Goal: Information Seeking & Learning: Compare options

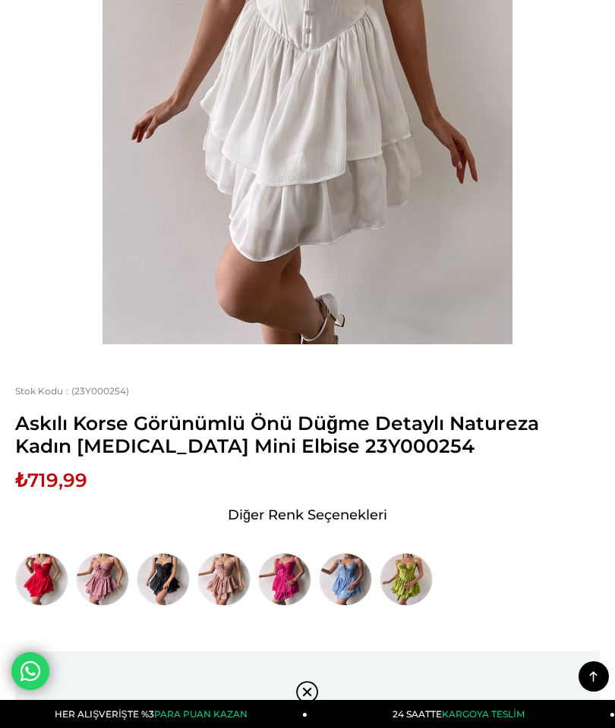
scroll to position [480, 0]
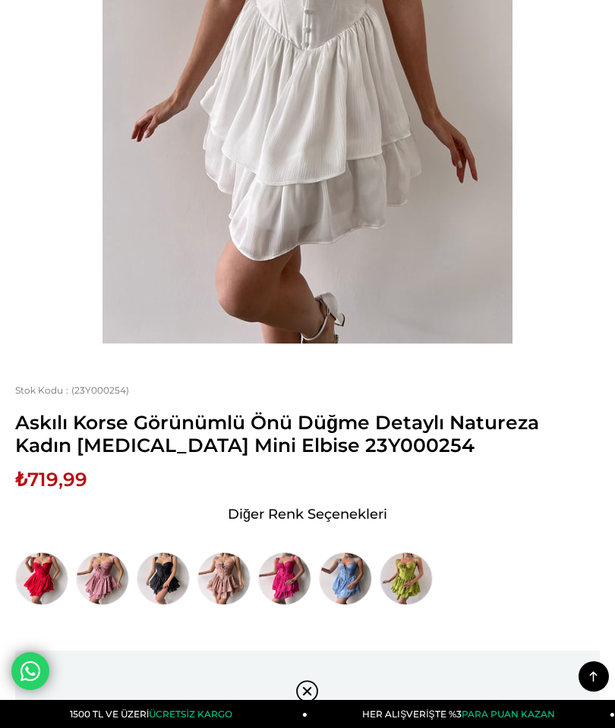
click at [164, 552] on img at bounding box center [163, 578] width 53 height 53
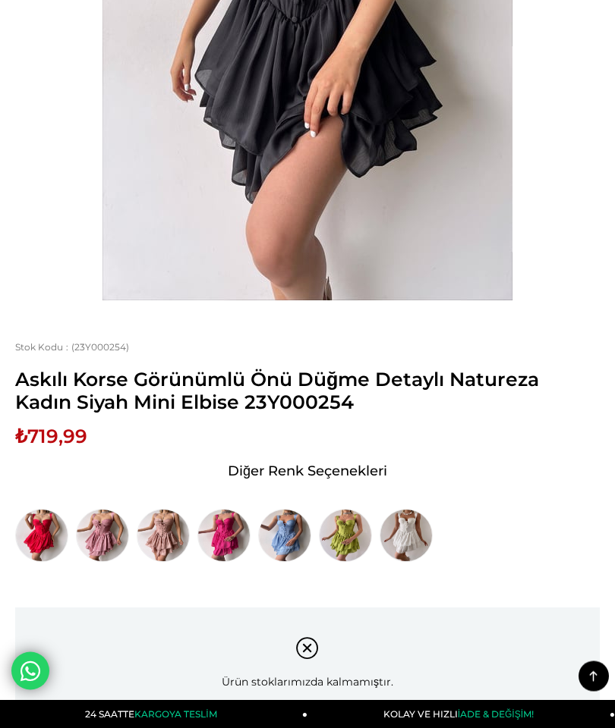
scroll to position [451, 0]
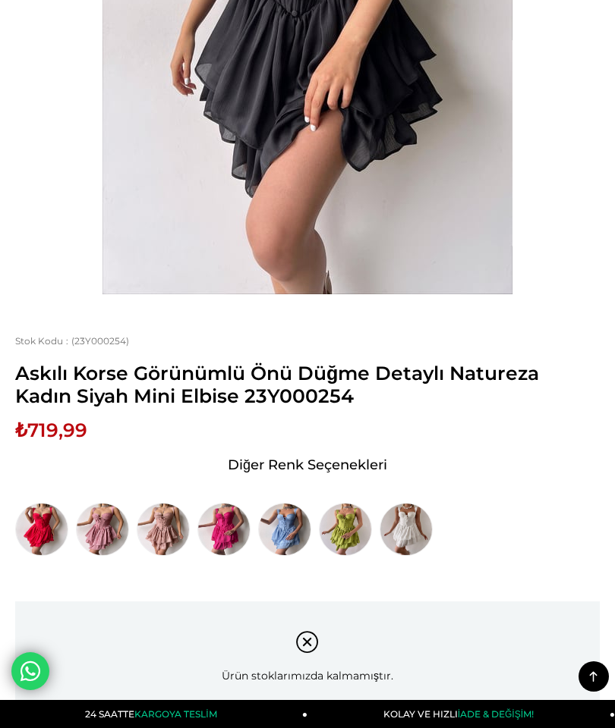
click at [103, 527] on img at bounding box center [102, 529] width 53 height 53
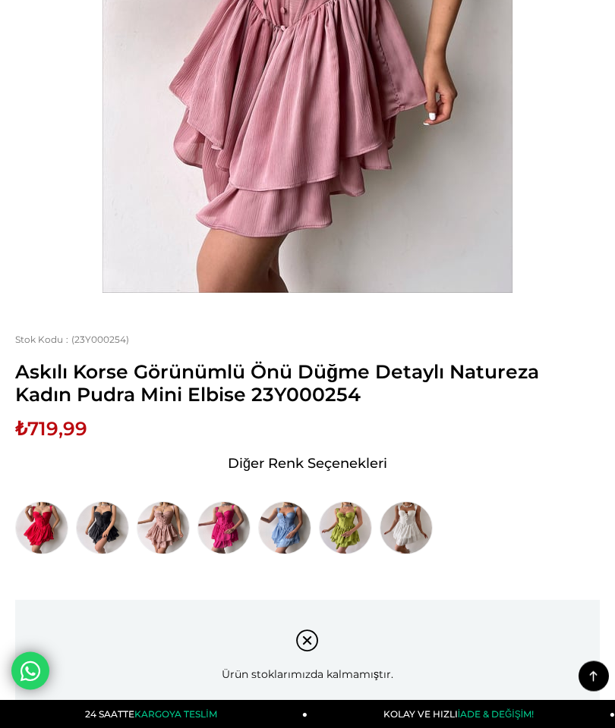
scroll to position [454, 0]
click at [169, 523] on img at bounding box center [163, 527] width 53 height 53
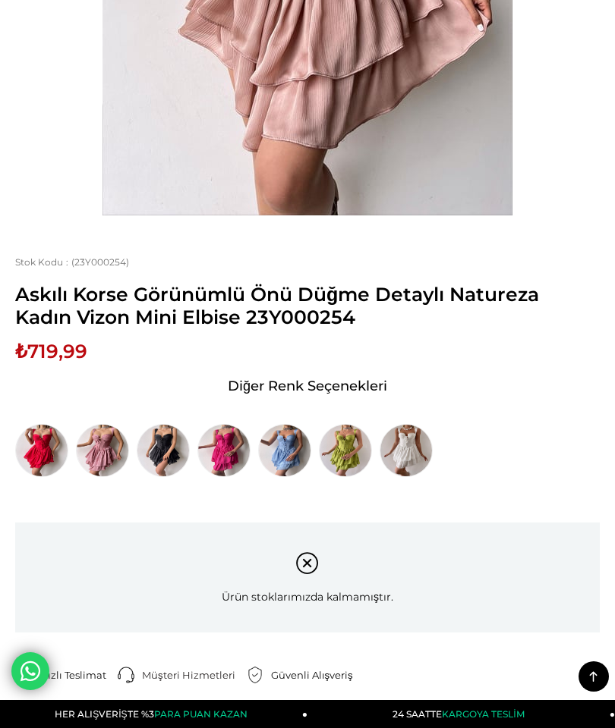
scroll to position [530, 0]
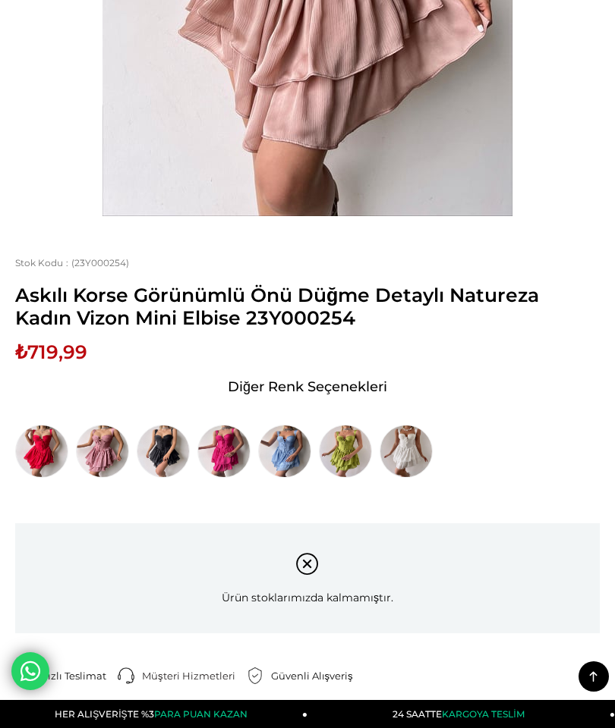
click at [281, 448] on img at bounding box center [284, 451] width 53 height 53
click at [155, 452] on img at bounding box center [163, 451] width 53 height 53
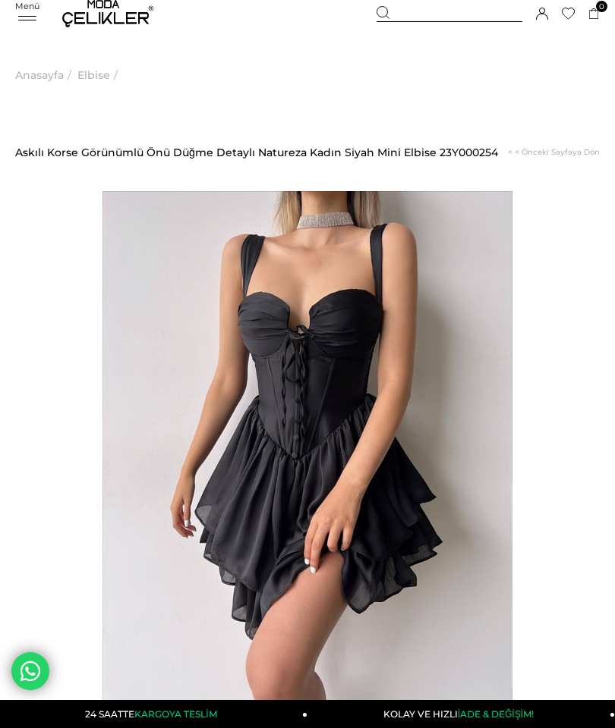
scroll to position [5, 0]
